Goal: Find specific page/section: Locate a particular part of the current website

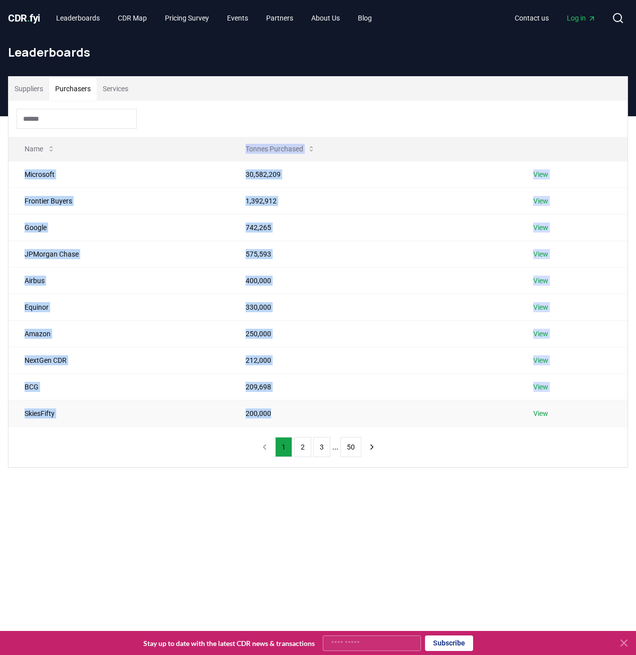
click at [164, 419] on td "SkiesFifty" at bounding box center [119, 413] width 221 height 27
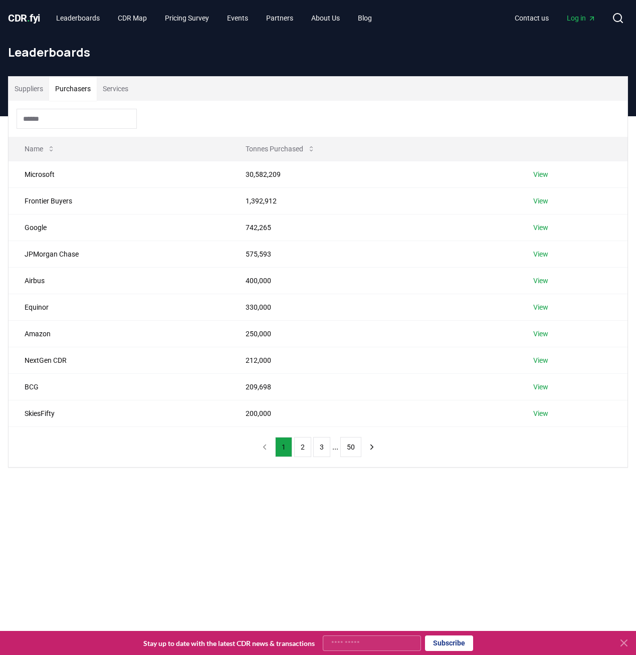
click at [178, 486] on div "Suppliers Purchasers Services Name Tonnes Purchased Microsoft 30,582,209 View F…" at bounding box center [318, 311] width 636 height 391
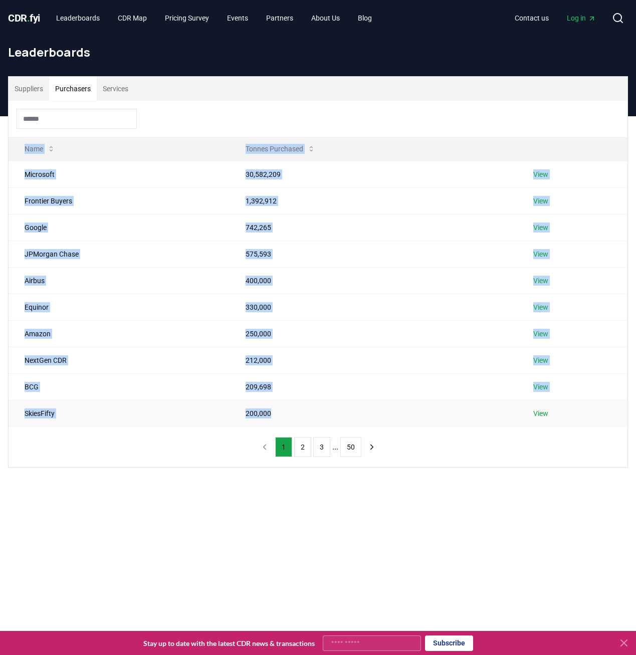
drag, startPoint x: 14, startPoint y: 147, endPoint x: 275, endPoint y: 417, distance: 375.4
click at [275, 417] on table "Name Tonnes Purchased Microsoft 30,582,209 View Frontier Buyers 1,392,912 View …" at bounding box center [318, 282] width 619 height 290
drag, startPoint x: 275, startPoint y: 417, endPoint x: 264, endPoint y: 412, distance: 11.9
copy table "Name Tonnes Purchased Microsoft 30,582,209 View Frontier Buyers 1,392,912 View …"
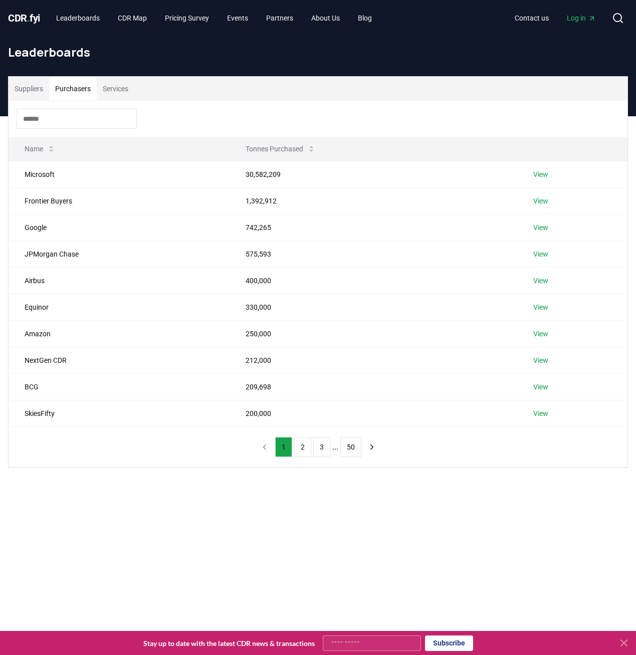
drag, startPoint x: 123, startPoint y: 537, endPoint x: 119, endPoint y: 525, distance: 12.1
click at [123, 536] on main "Suppliers Purchasers Services Name Tonnes Purchased Microsoft 30,582,209 View F…" at bounding box center [318, 443] width 636 height 655
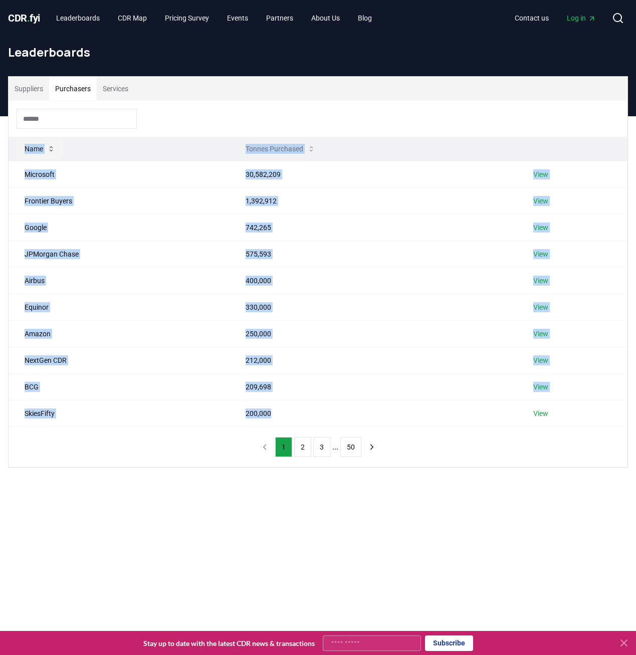
drag, startPoint x: 277, startPoint y: 423, endPoint x: 25, endPoint y: 148, distance: 372.5
click at [25, 148] on table "Name Tonnes Purchased Microsoft 30,582,209 View Frontier Buyers 1,392,912 View …" at bounding box center [318, 282] width 619 height 290
drag, startPoint x: 25, startPoint y: 148, endPoint x: 30, endPoint y: 149, distance: 5.5
copy table "Name Tonnes Purchased Microsoft 30,582,209 View Frontier Buyers 1,392,912 View …"
click at [125, 356] on td "NextGen CDR" at bounding box center [119, 360] width 221 height 27
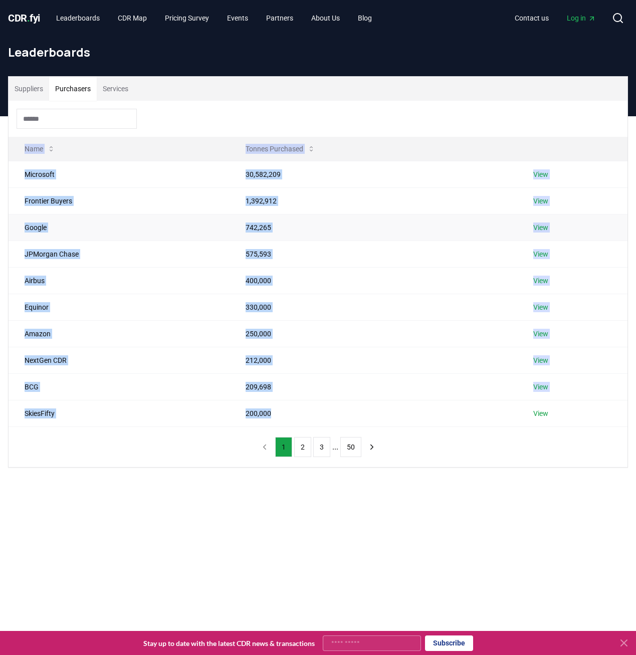
click at [77, 236] on td "Google" at bounding box center [119, 227] width 221 height 27
drag, startPoint x: 289, startPoint y: 420, endPoint x: 25, endPoint y: 148, distance: 378.6
click at [25, 148] on table "Name Tonnes Purchased Microsoft 30,582,209 View Frontier Buyers 1,392,912 View …" at bounding box center [318, 282] width 619 height 290
copy table "Name Tonnes Purchased Microsoft 30,582,209 View Frontier Buyers 1,392,912 View …"
